Goal: Information Seeking & Learning: Find specific fact

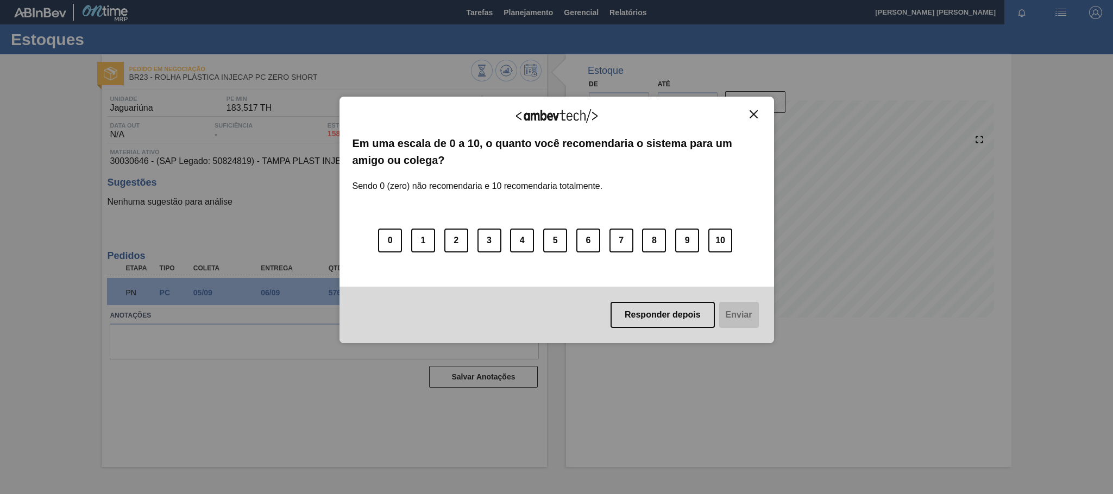
click at [750, 116] on img "Close" at bounding box center [754, 114] width 8 height 8
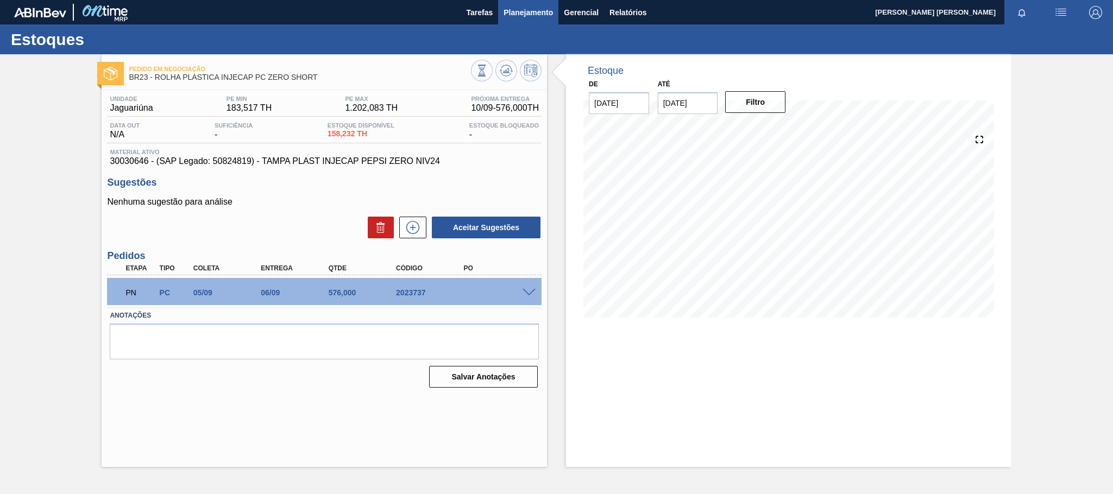
click at [553, 14] on button "Planejamento" at bounding box center [528, 12] width 60 height 24
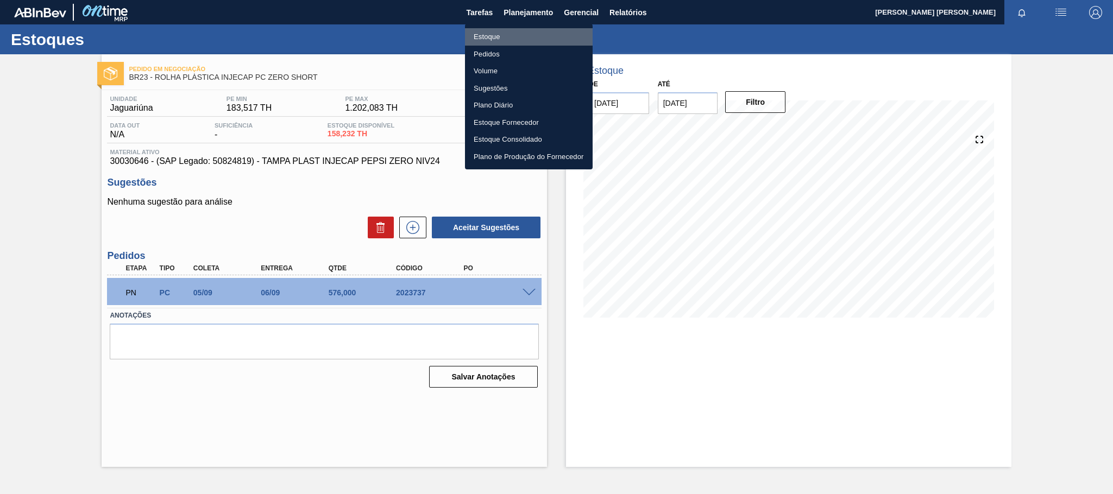
click at [496, 33] on li "Estoque" at bounding box center [529, 36] width 128 height 17
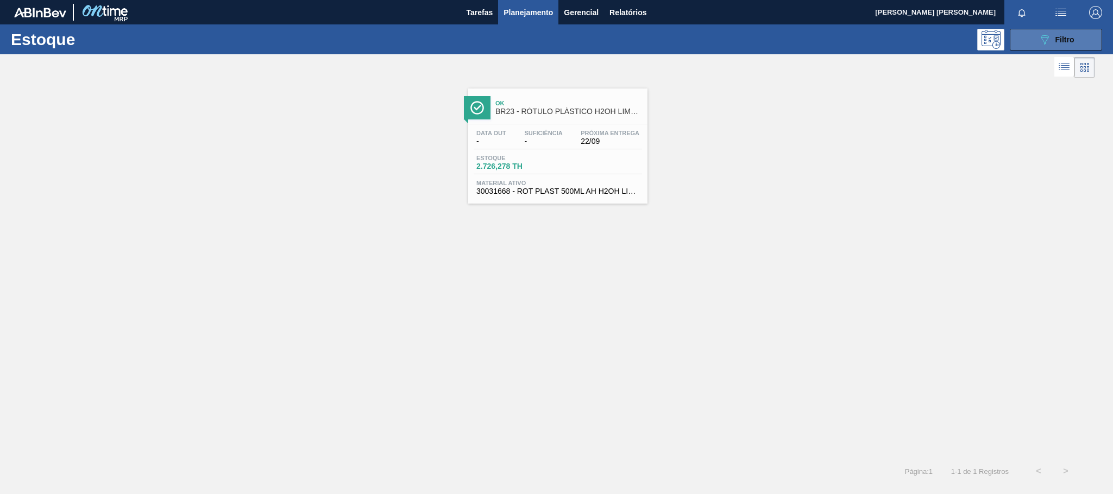
click at [1076, 32] on button "089F7B8B-B2A5-4AFE-B5C0-19BA573D28AC Filtro" at bounding box center [1056, 40] width 92 height 22
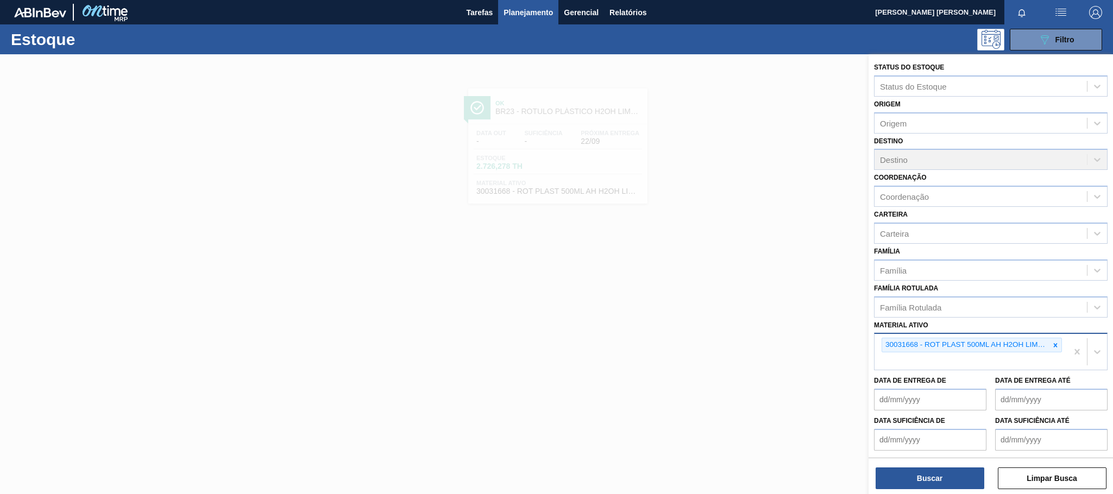
click at [1046, 339] on div "30031668 - ROT PLAST 500ML AH H2OH LIMAO IN211" at bounding box center [965, 345] width 167 height 14
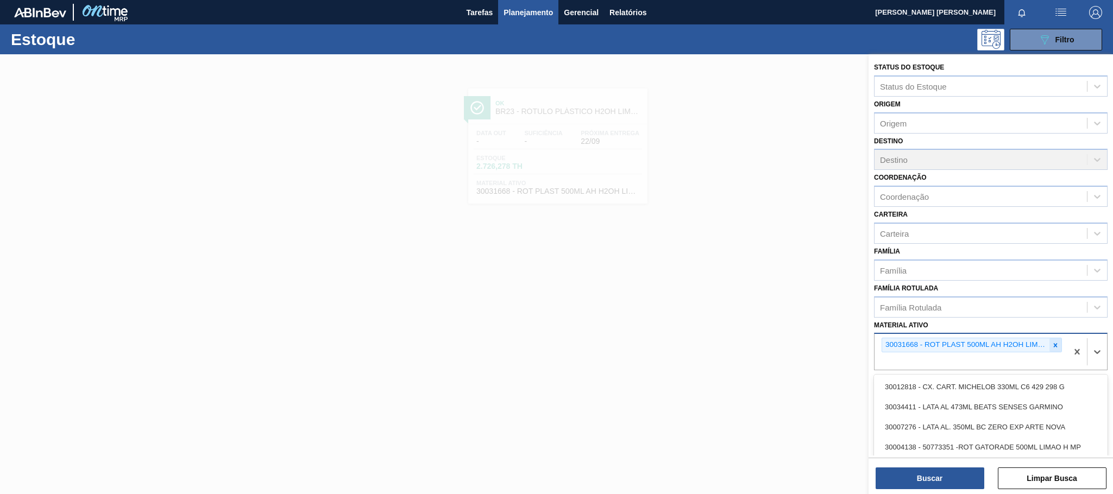
click at [1053, 344] on icon at bounding box center [1056, 346] width 8 height 8
paste ativo "30030646"
type ativo "30030646"
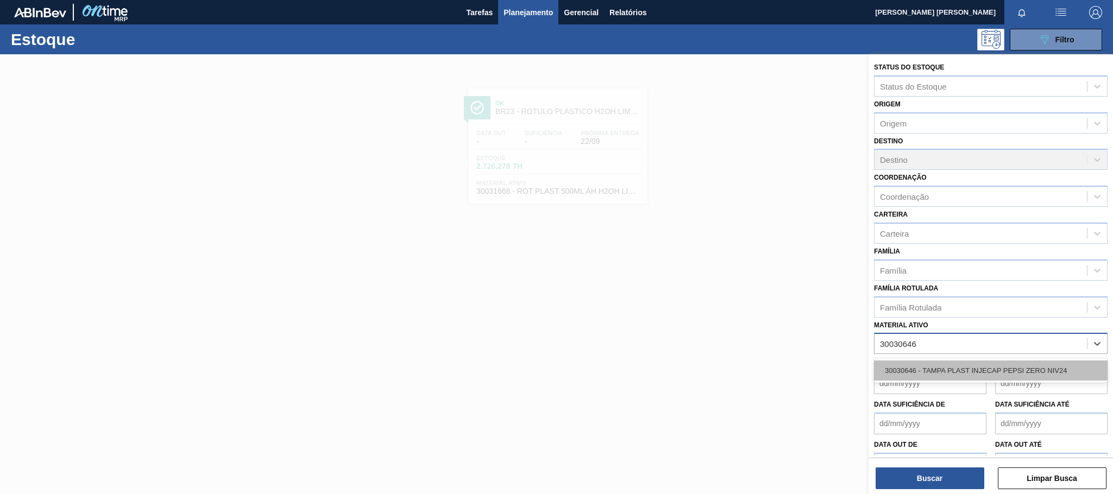
click at [1027, 371] on div "30030646 - TAMPA PLAST INJECAP PEPSI ZERO NIV24" at bounding box center [991, 371] width 234 height 20
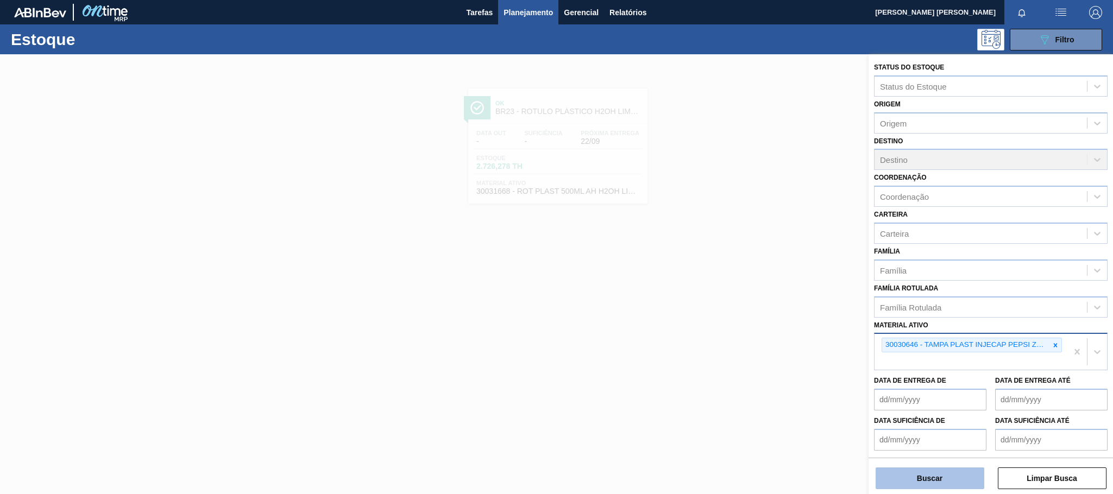
click at [964, 473] on button "Buscar" at bounding box center [930, 479] width 109 height 22
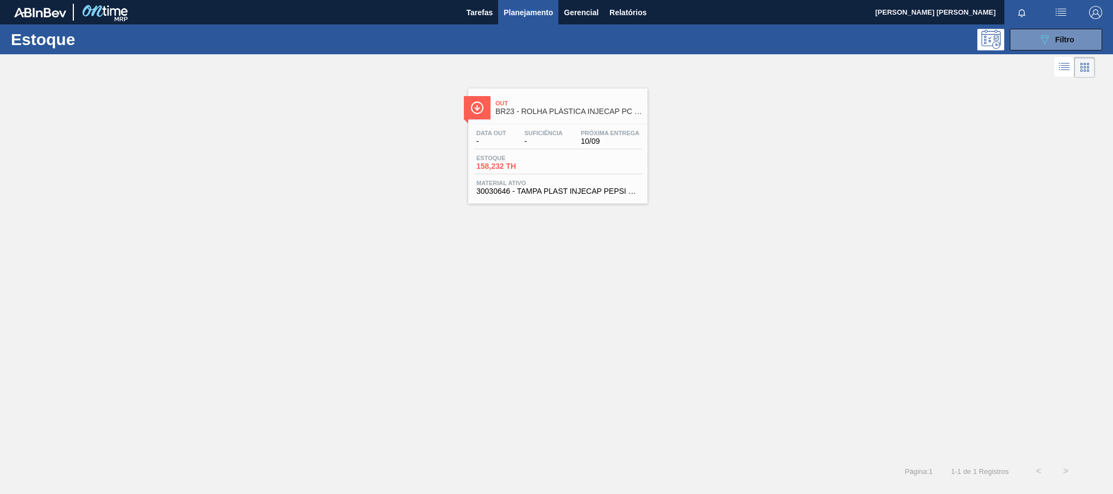
click at [577, 167] on div "Estoque 158,232 TH" at bounding box center [558, 165] width 168 height 20
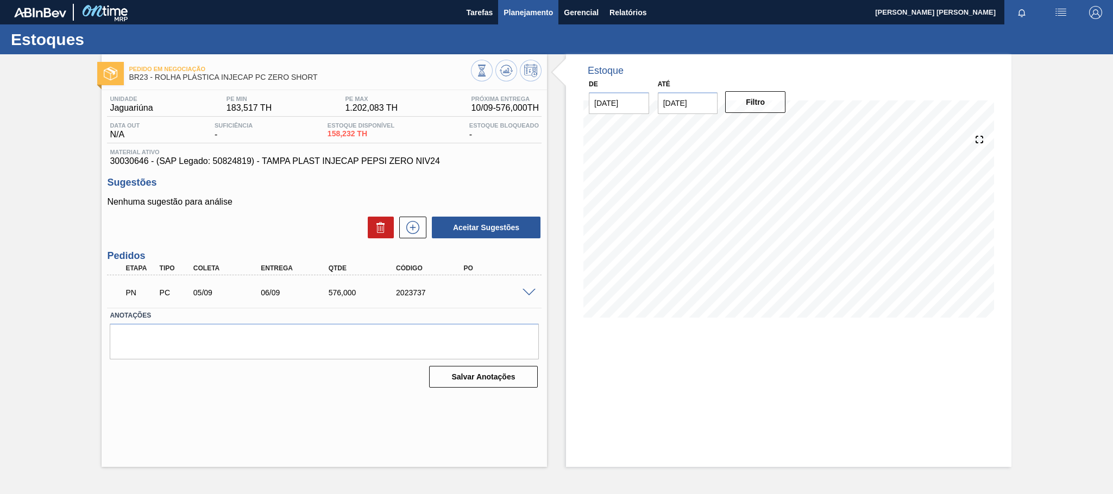
click at [528, 11] on span "Planejamento" at bounding box center [528, 12] width 49 height 13
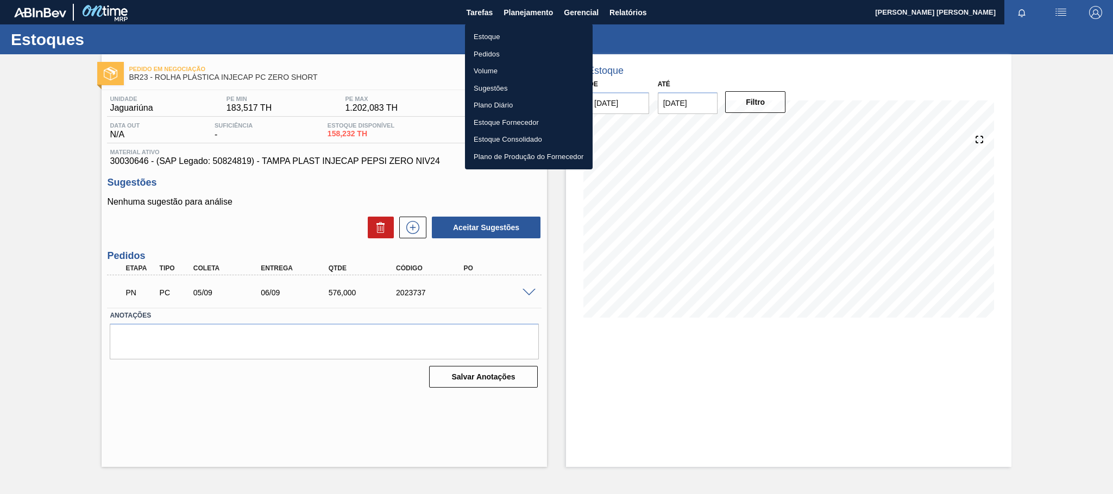
click at [499, 36] on li "Estoque" at bounding box center [529, 36] width 128 height 17
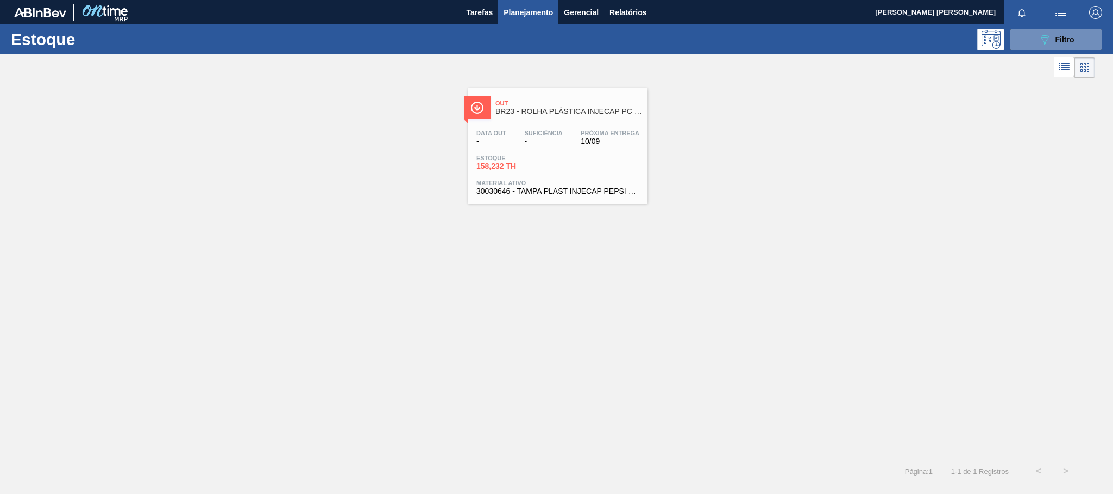
click at [1071, 24] on div "Estoque 089F7B8B-B2A5-4AFE-B5C0-19BA573D28AC Filtro" at bounding box center [556, 39] width 1113 height 30
click at [1069, 41] on span "Filtro" at bounding box center [1065, 39] width 19 height 9
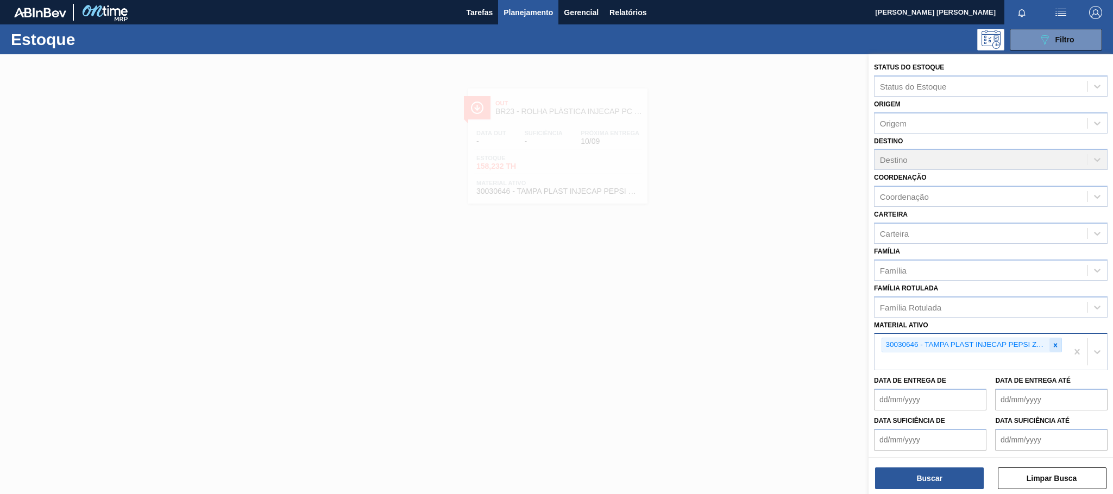
click at [1052, 346] on icon at bounding box center [1056, 346] width 8 height 8
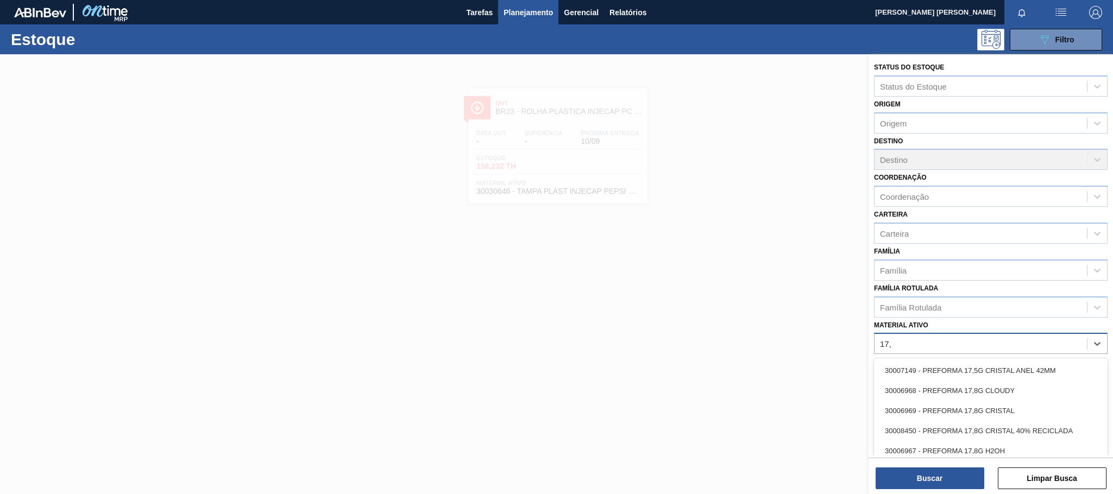
type ativo "17,8"
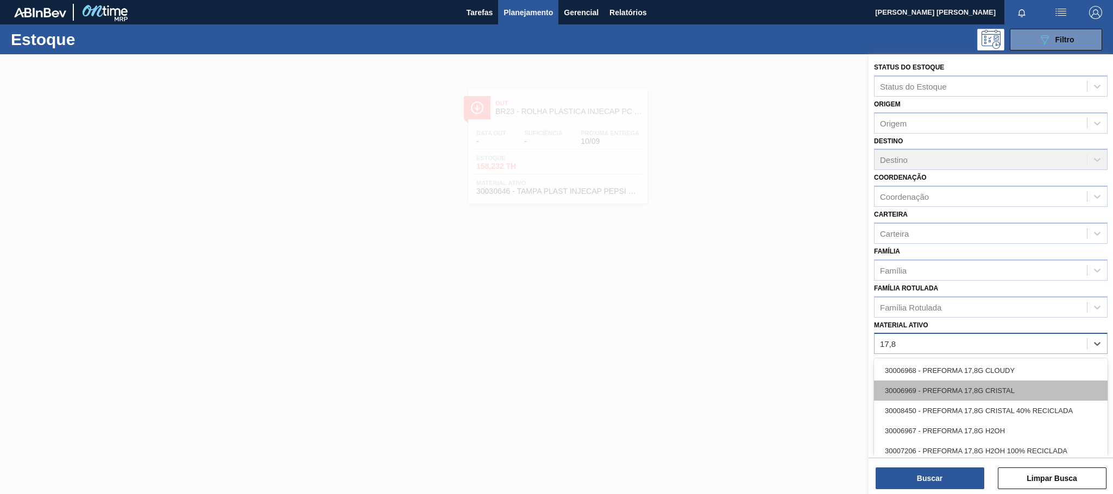
click at [990, 394] on div "30006969 - PREFORMA 17,8G CRISTAL" at bounding box center [991, 391] width 234 height 20
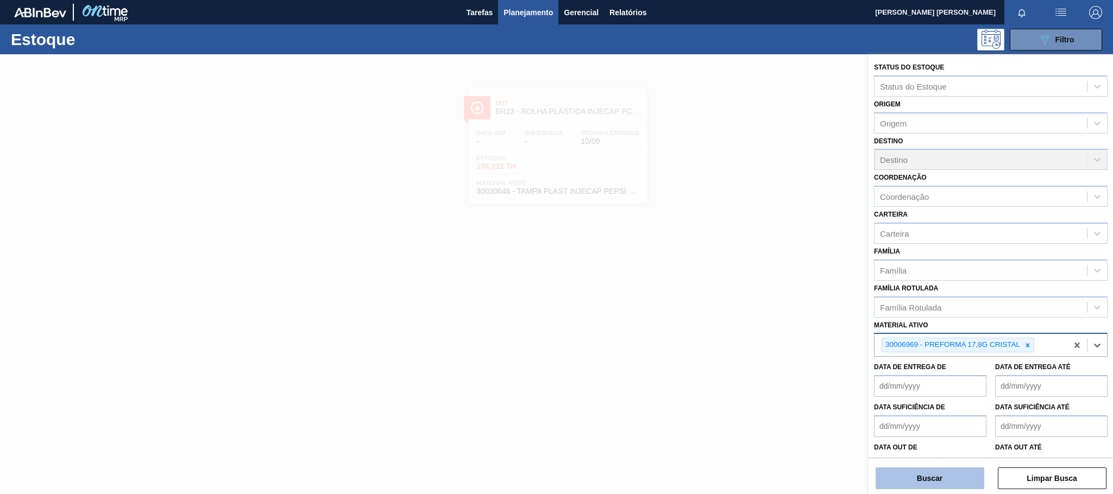
click at [955, 473] on button "Buscar" at bounding box center [930, 479] width 109 height 22
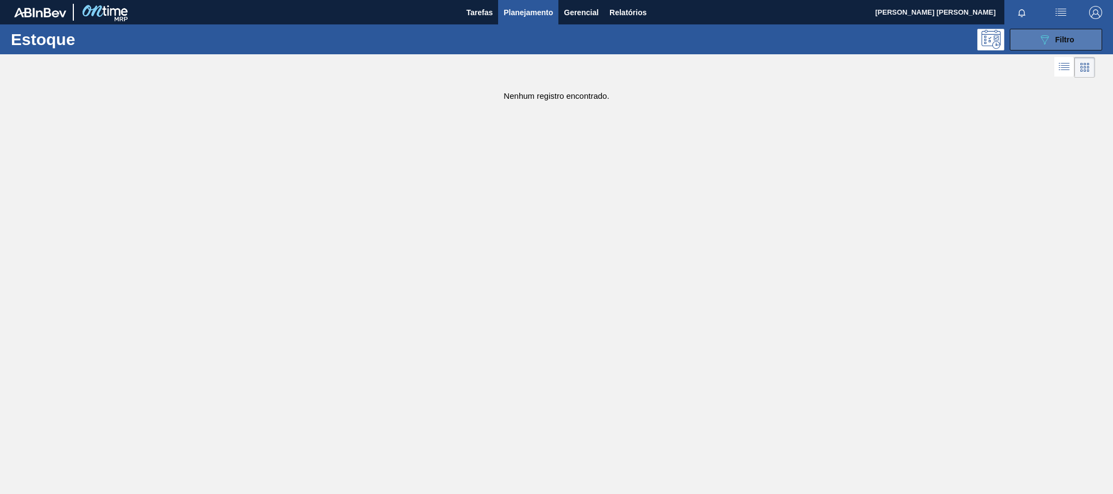
click at [1058, 29] on button "089F7B8B-B2A5-4AFE-B5C0-19BA573D28AC Filtro" at bounding box center [1056, 40] width 92 height 22
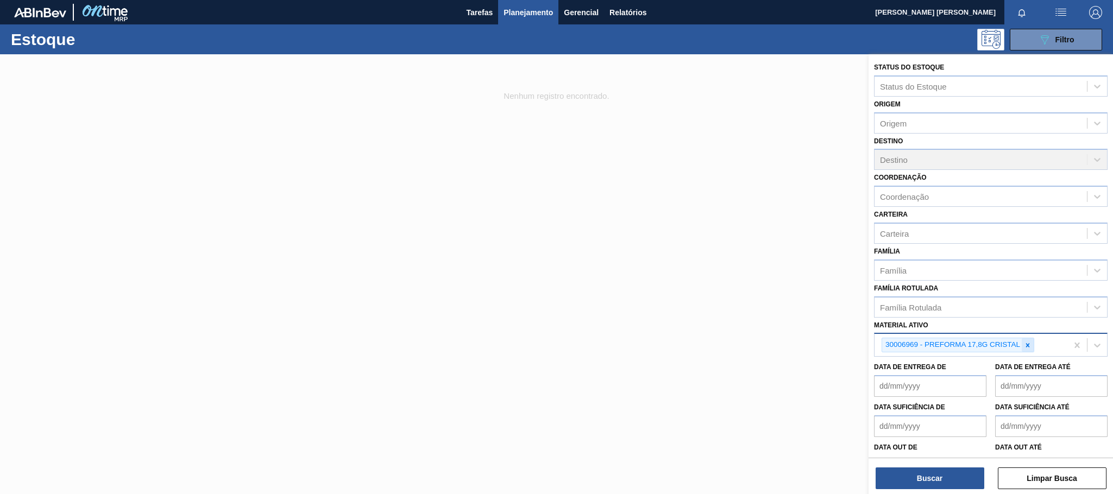
click at [1029, 342] on icon at bounding box center [1028, 346] width 8 height 8
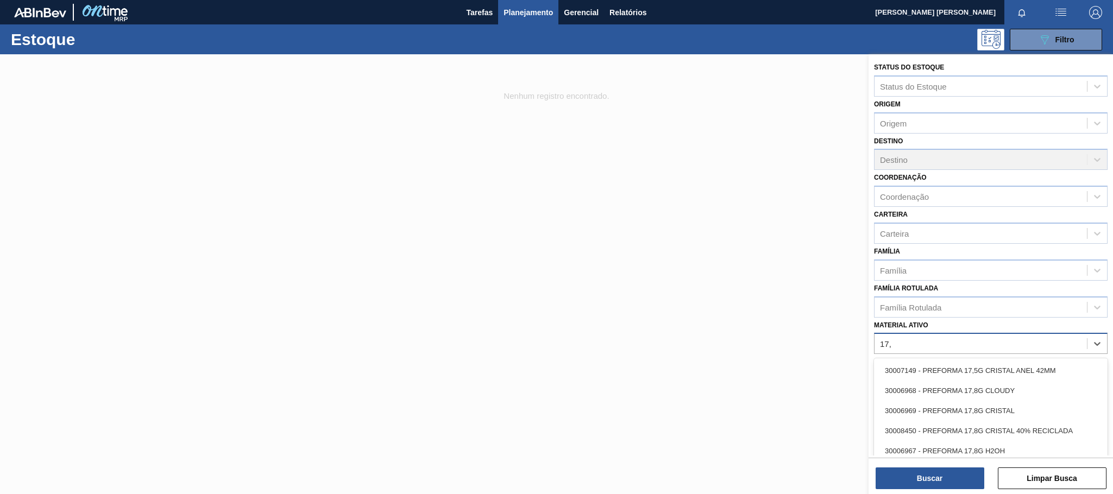
type ativo "17,8"
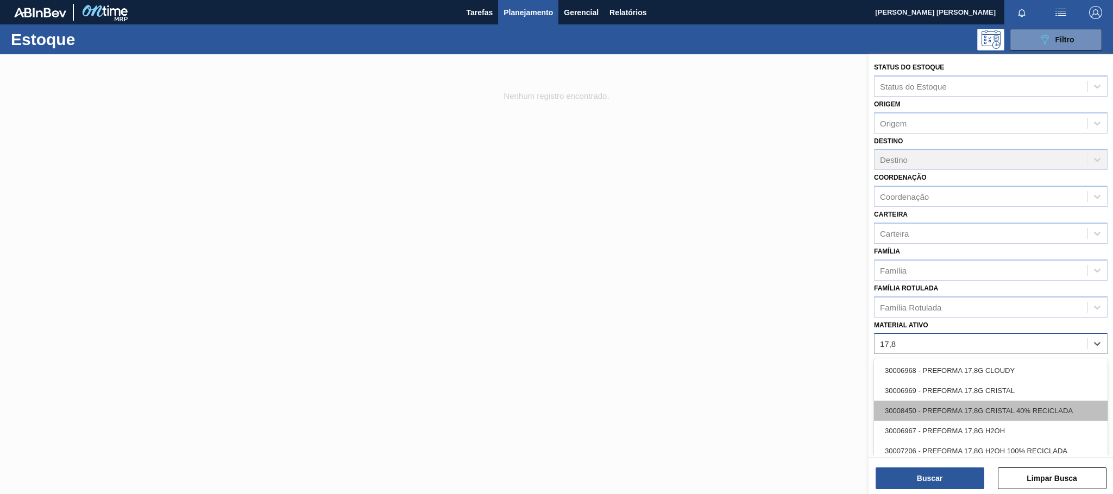
click at [1027, 411] on div "30008450 - PREFORMA 17,8G CRISTAL 40% RECICLADA" at bounding box center [991, 411] width 234 height 20
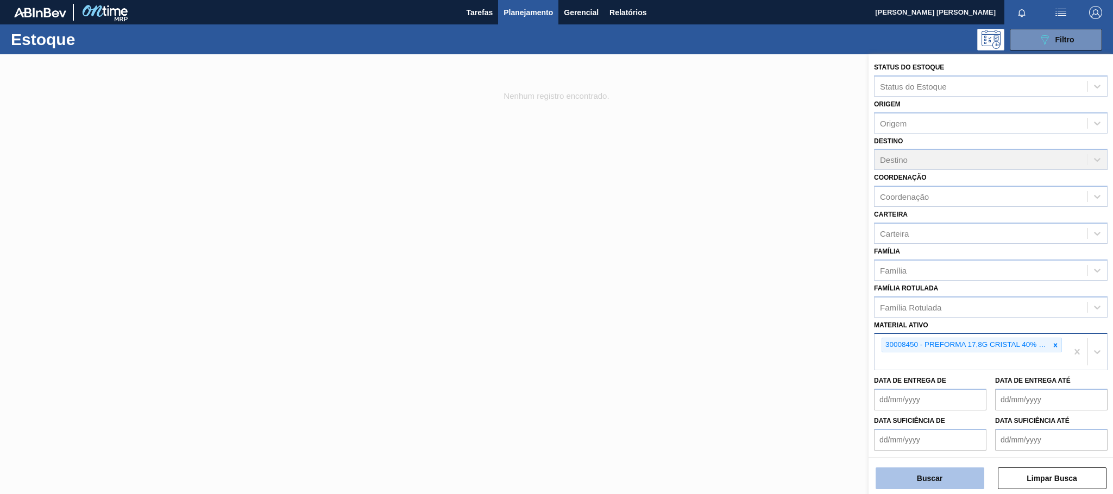
click at [949, 469] on button "Buscar" at bounding box center [930, 479] width 109 height 22
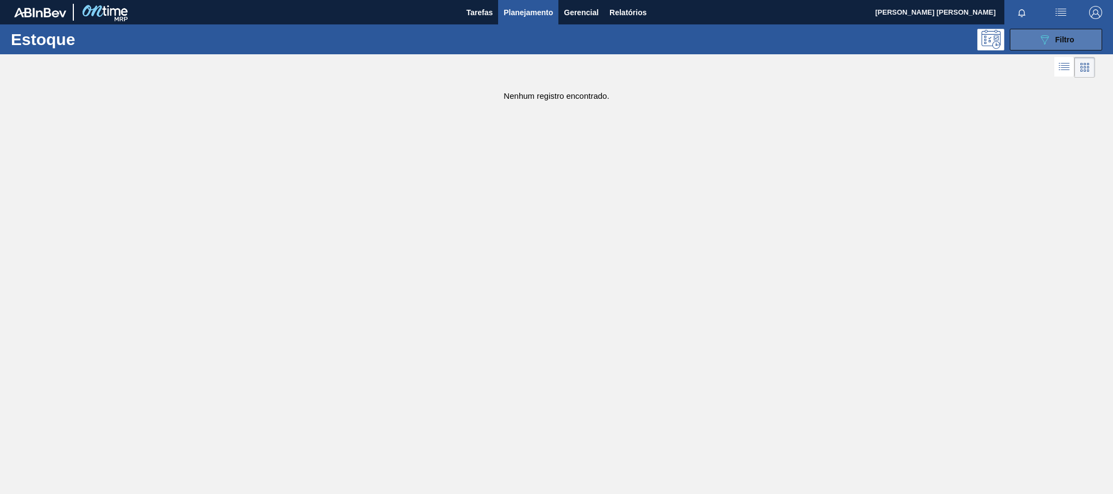
click at [1027, 46] on button "089F7B8B-B2A5-4AFE-B5C0-19BA573D28AC Filtro" at bounding box center [1056, 40] width 92 height 22
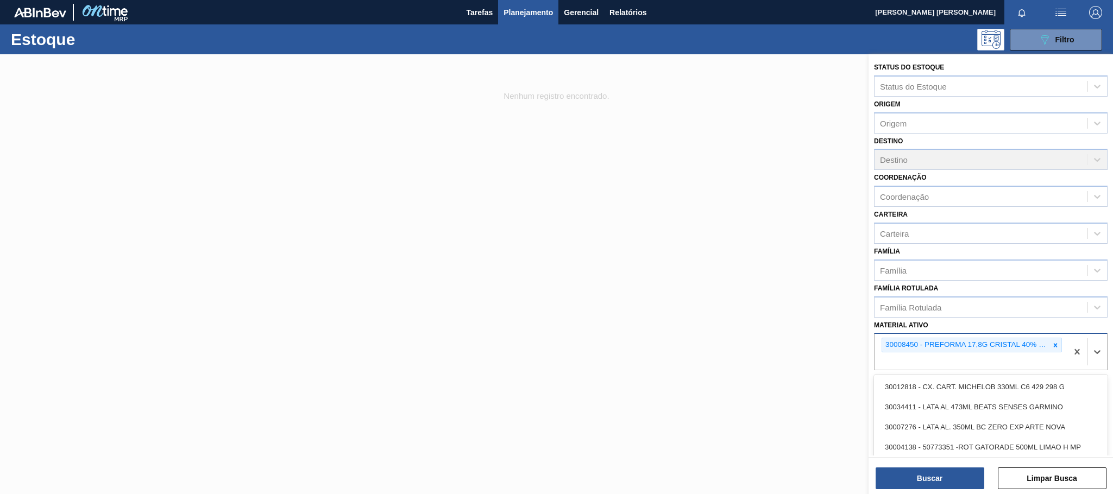
click at [1053, 335] on div "30008450 - PREFORMA 17,8G CRISTAL 40% RECICLADA" at bounding box center [971, 352] width 193 height 36
click at [1052, 342] on icon at bounding box center [1056, 346] width 8 height 8
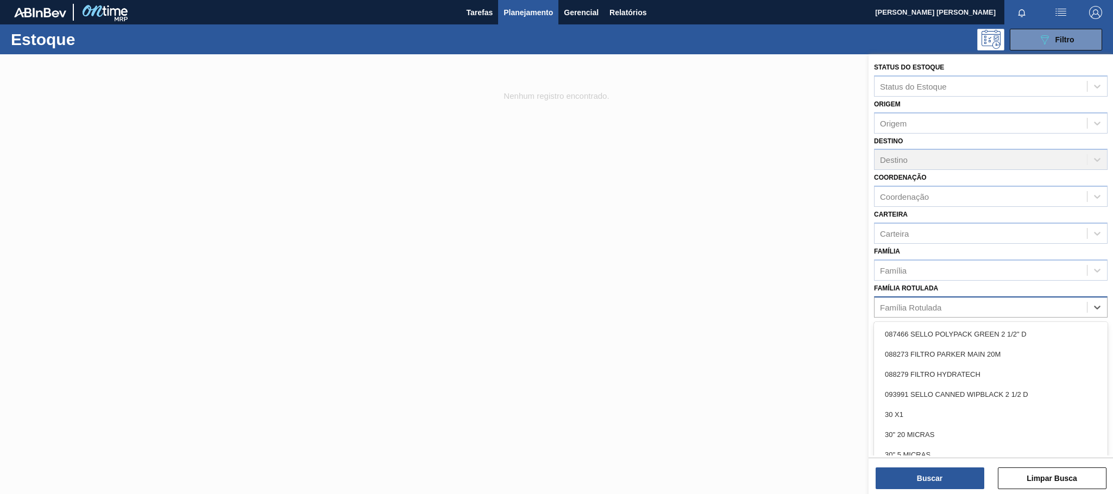
click at [1020, 310] on div "Família Rotulada" at bounding box center [981, 307] width 212 height 16
type Rotulada "17,8"
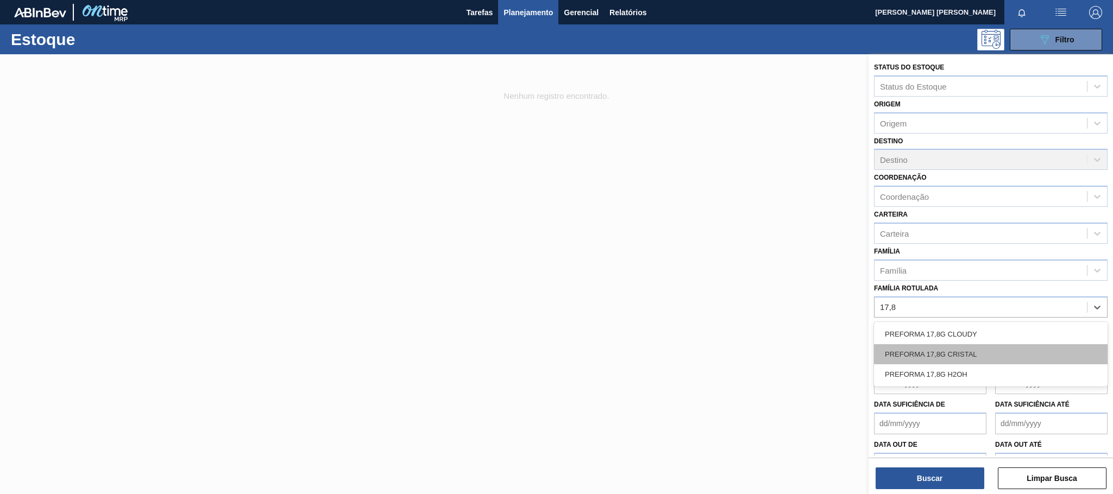
click at [978, 349] on div "PREFORMA 17,8G CRISTAL" at bounding box center [991, 354] width 234 height 20
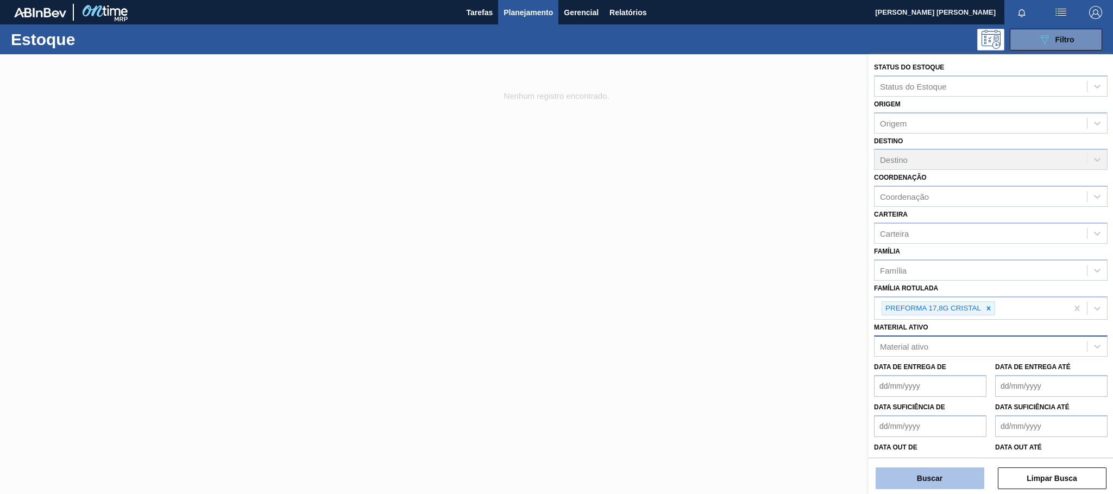
click at [924, 484] on button "Buscar" at bounding box center [930, 479] width 109 height 22
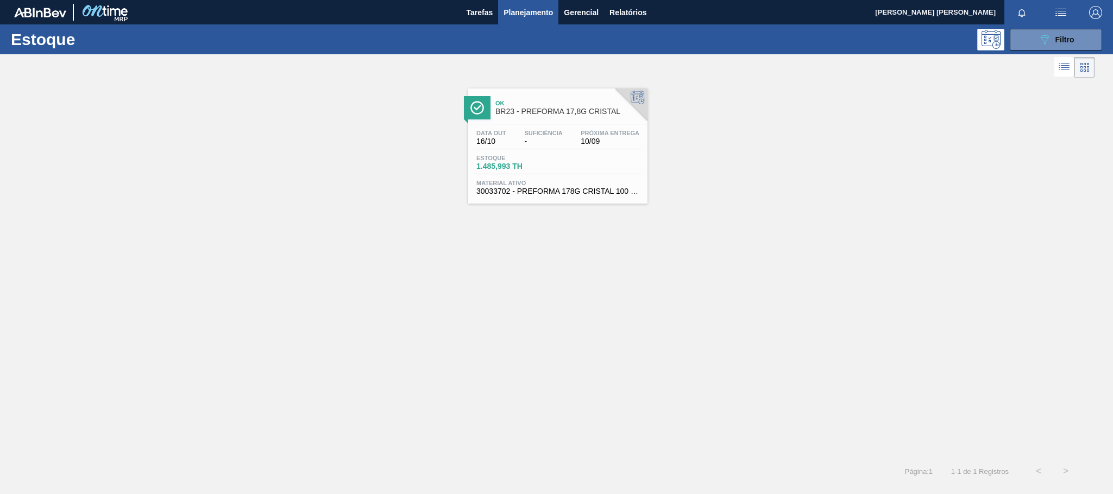
click at [597, 196] on span "30033702 - PREFORMA 178G CRISTAL 100 RECICLADA" at bounding box center [557, 191] width 163 height 8
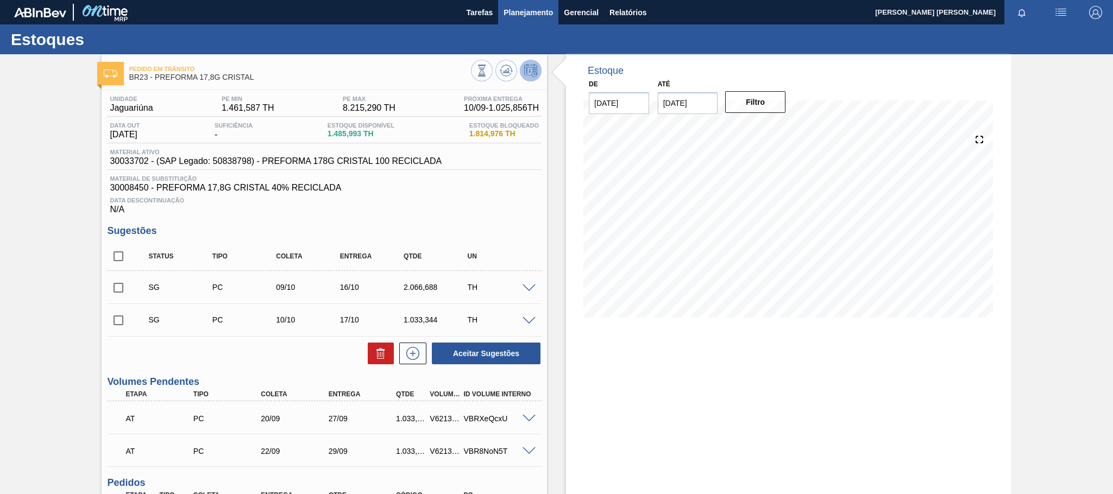
click at [525, 14] on span "Planejamento" at bounding box center [528, 12] width 49 height 13
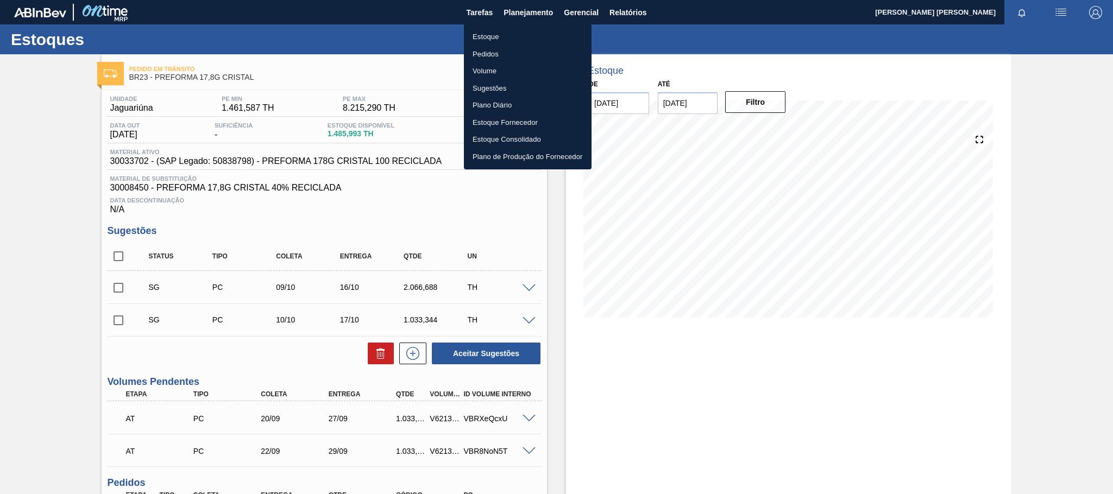
click at [494, 37] on li "Estoque" at bounding box center [528, 36] width 128 height 17
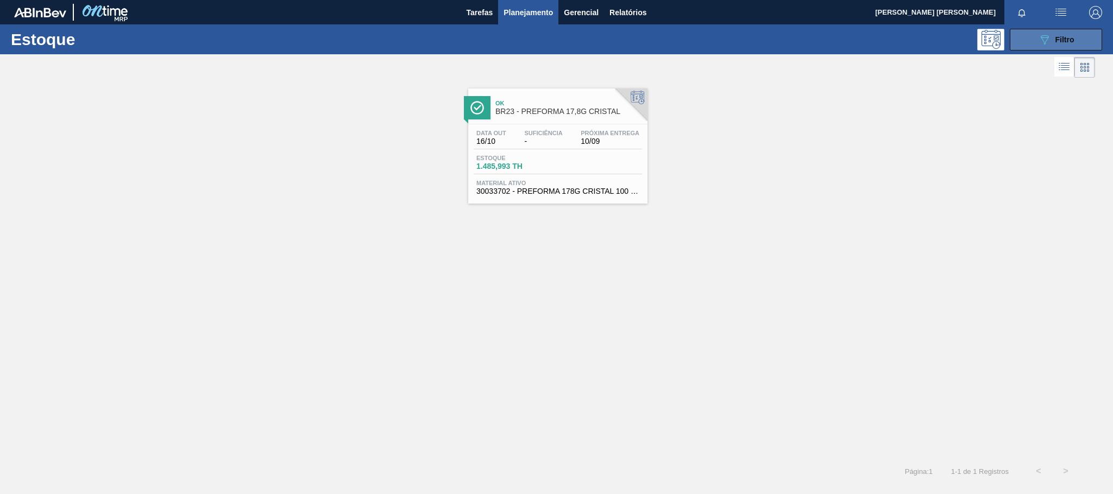
click at [1063, 40] on span "Filtro" at bounding box center [1065, 39] width 19 height 9
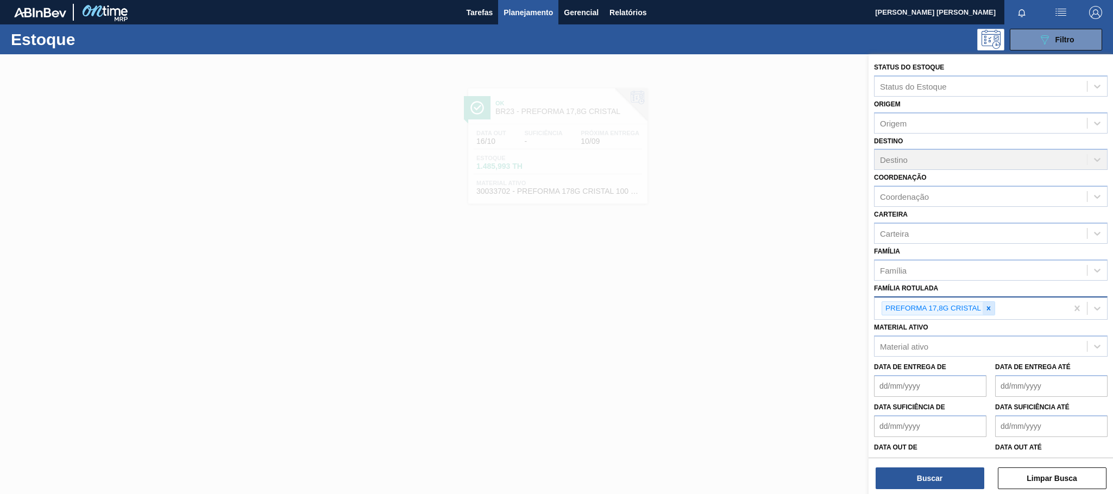
click at [990, 307] on icon at bounding box center [989, 308] width 4 height 4
click at [944, 346] on div "Material ativo" at bounding box center [981, 344] width 212 height 16
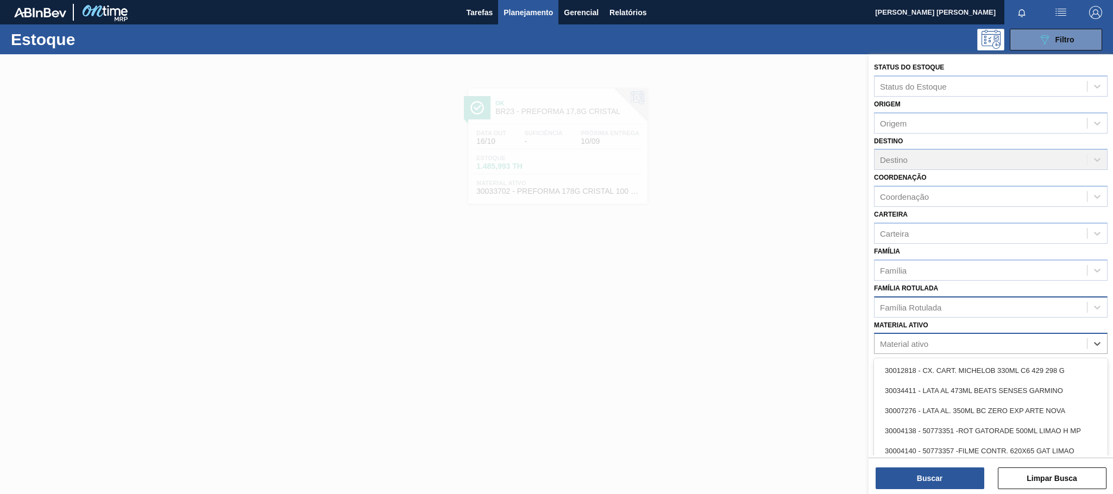
paste ativo "30004336"
type ativo "3"
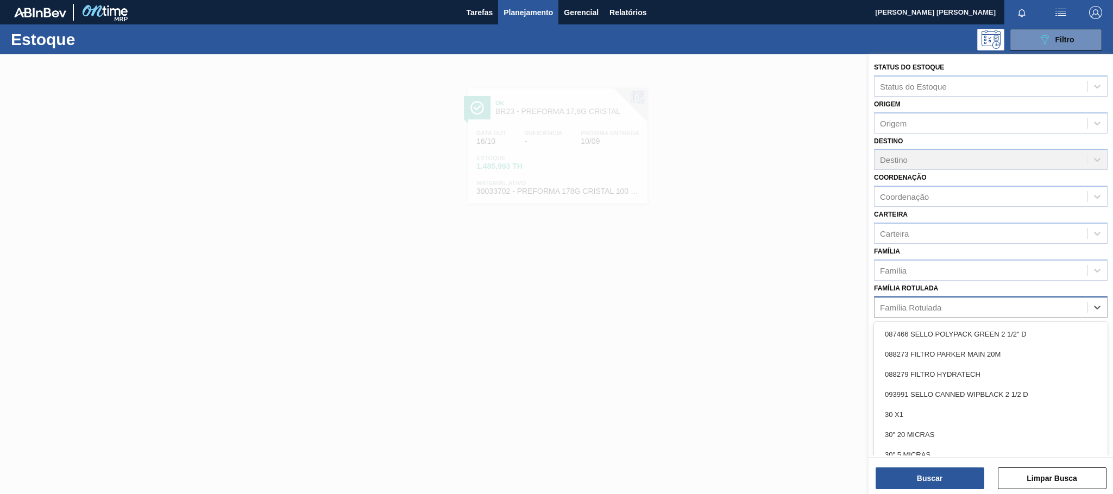
click at [910, 303] on div "Família Rotulada" at bounding box center [910, 307] width 61 height 9
type Rotulada "sukita"
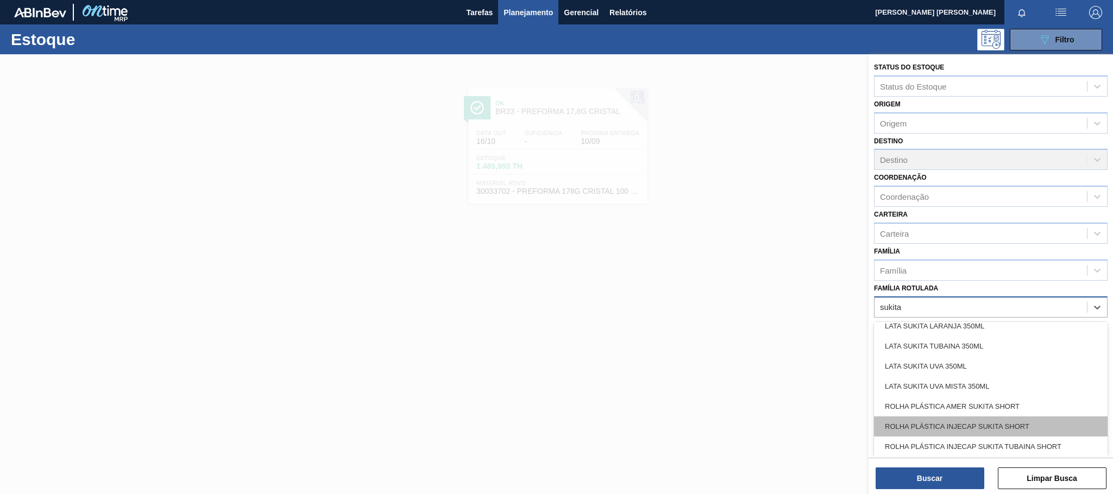
scroll to position [310, 0]
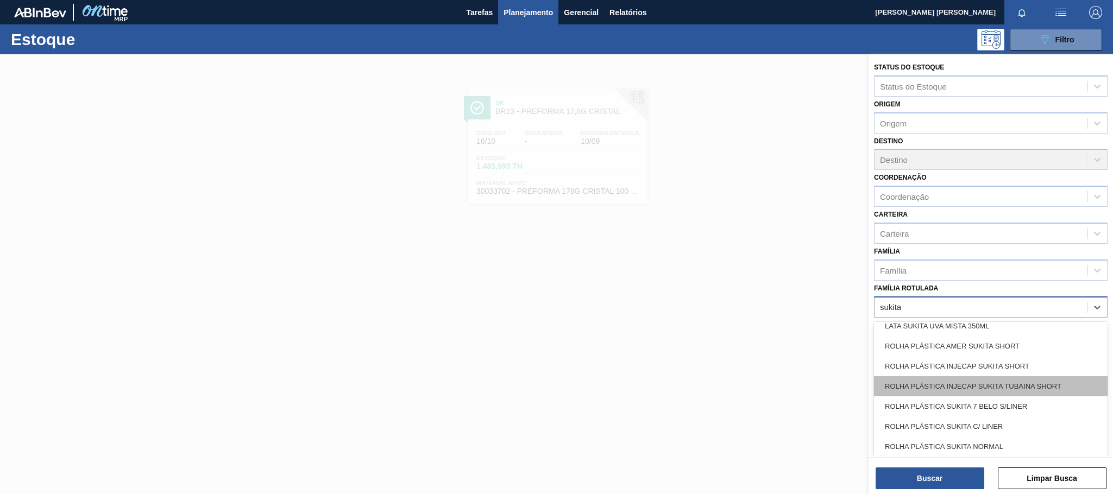
click at [1051, 386] on div "ROLHA PLÁSTICA INJECAP SUKITA TUBAINA SHORT" at bounding box center [991, 387] width 234 height 20
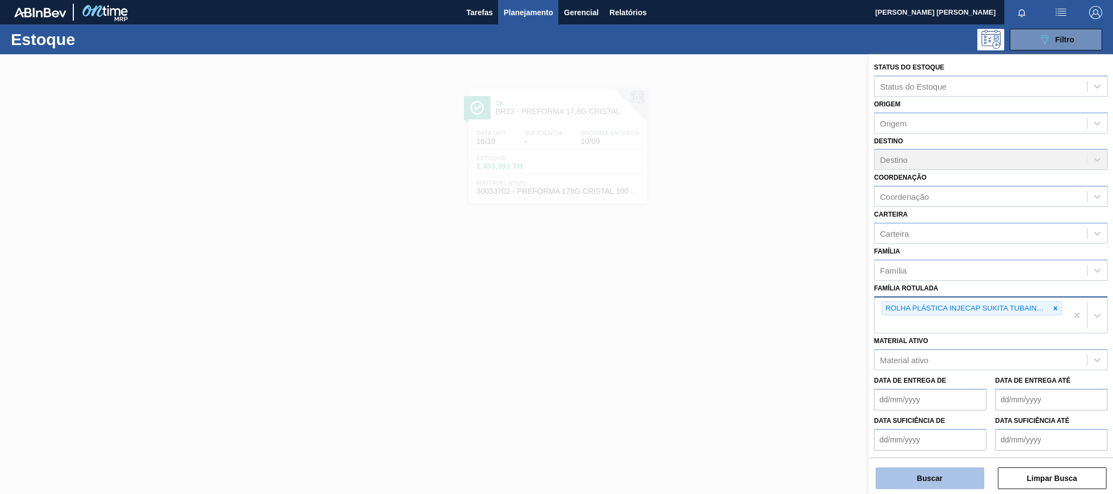
click at [951, 480] on button "Buscar" at bounding box center [930, 479] width 109 height 22
